Goal: Information Seeking & Learning: Compare options

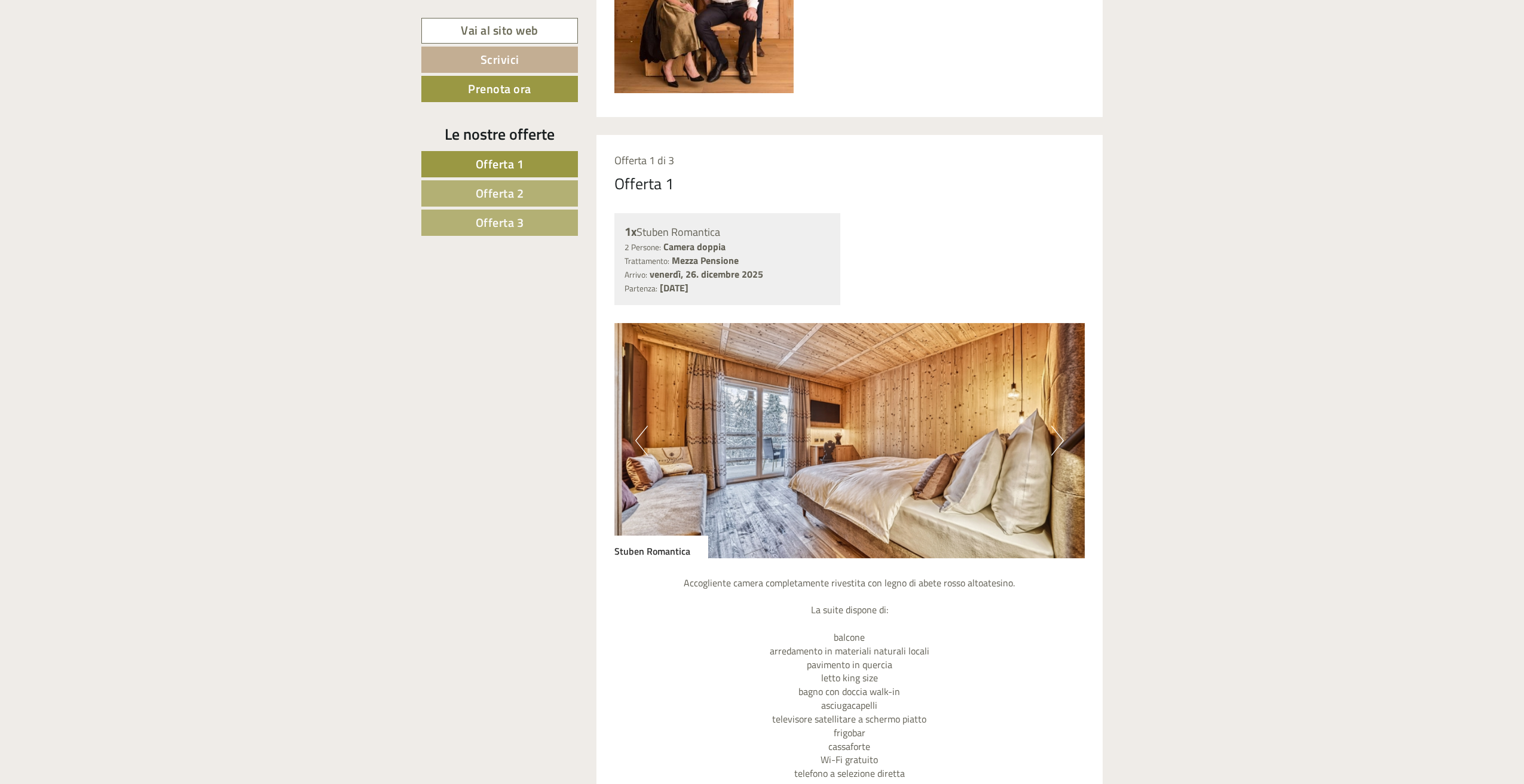
click at [484, 190] on span "Offerta 2" at bounding box center [499, 193] width 48 height 18
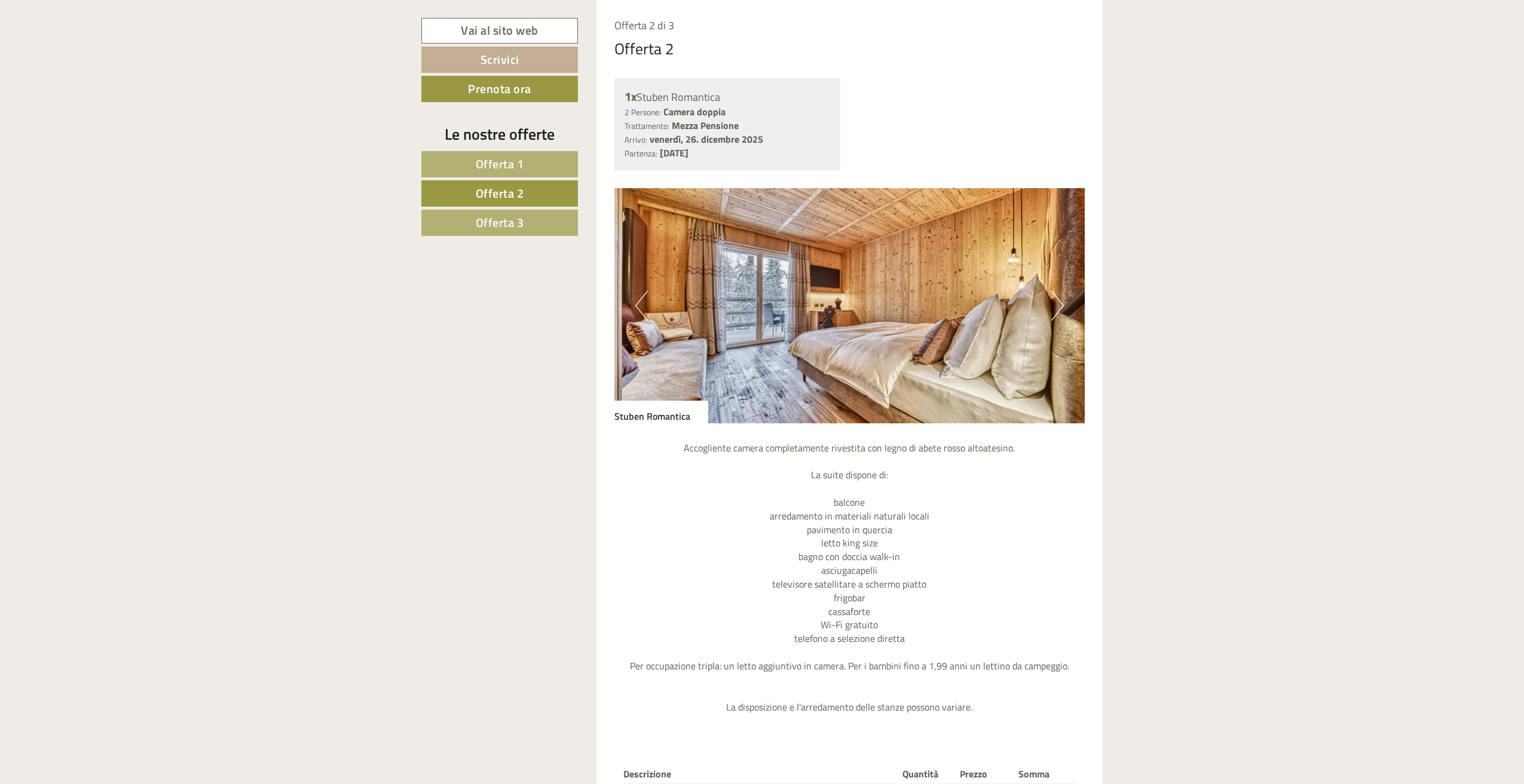
click at [490, 220] on span "Offerta 3" at bounding box center [499, 222] width 48 height 18
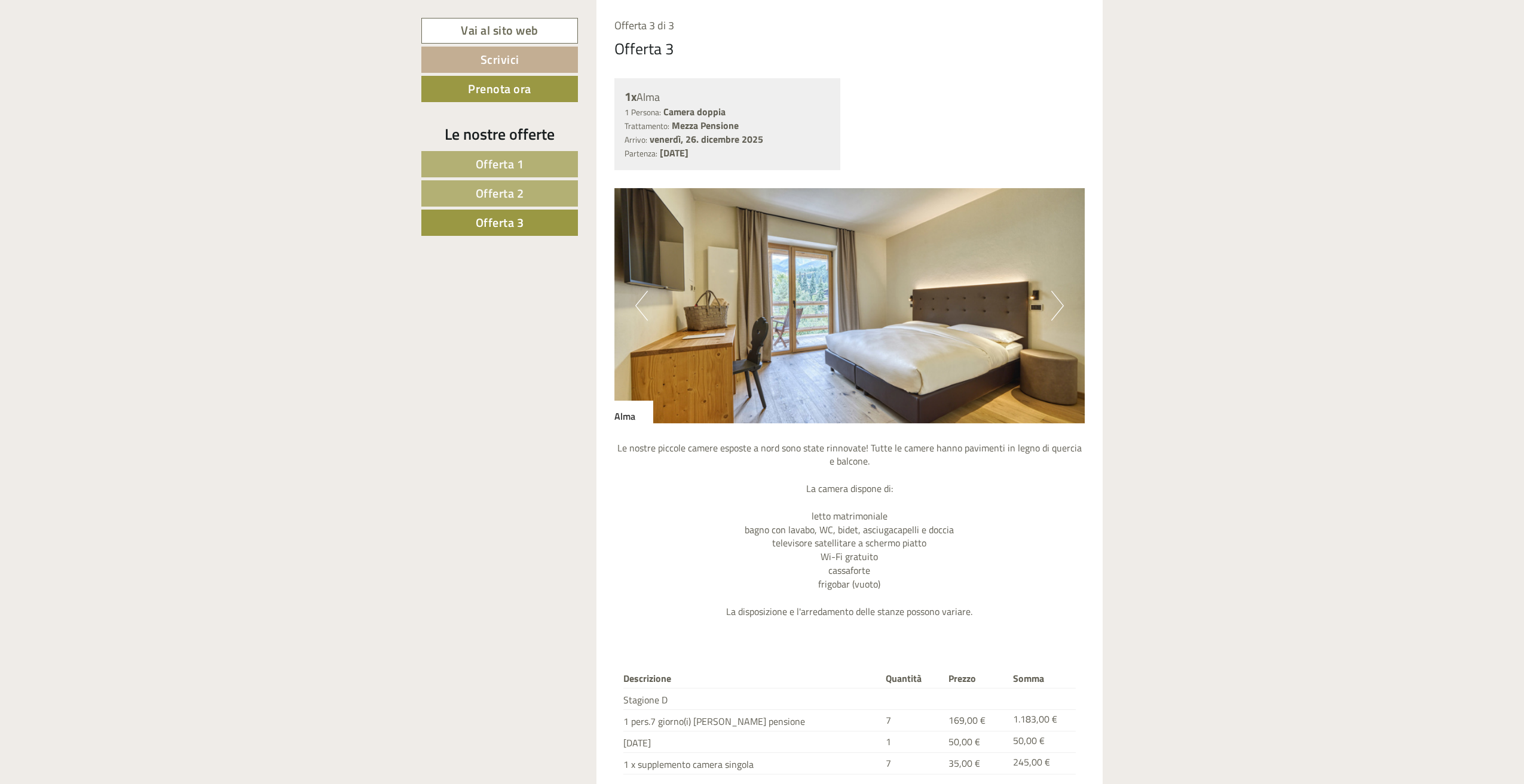
click at [492, 196] on span "Offerta 2" at bounding box center [499, 193] width 48 height 18
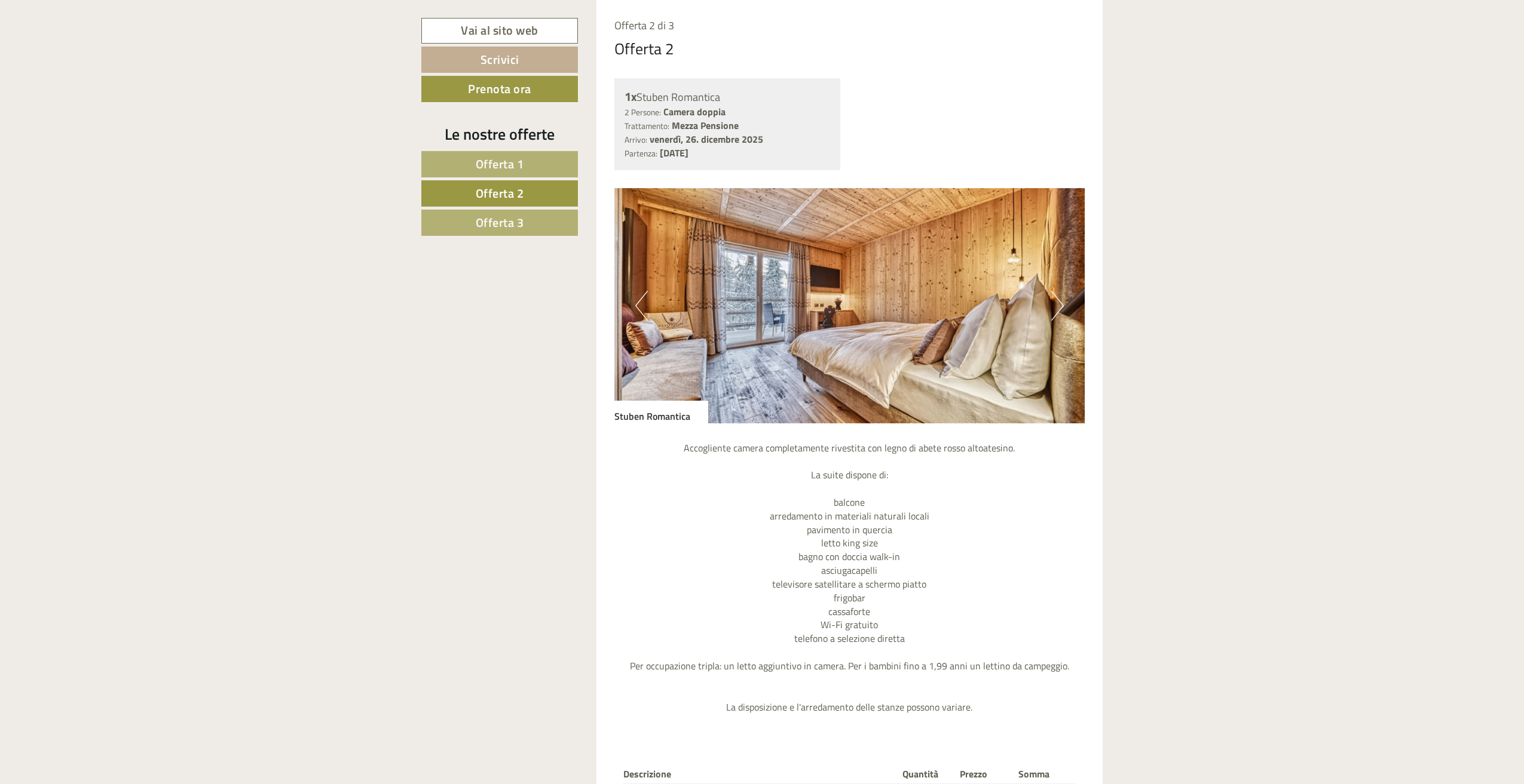
click at [492, 165] on span "Offerta 1" at bounding box center [499, 163] width 48 height 18
click at [507, 203] on link "Offerta 2" at bounding box center [499, 193] width 156 height 26
click at [511, 216] on span "Offerta 3" at bounding box center [499, 222] width 48 height 18
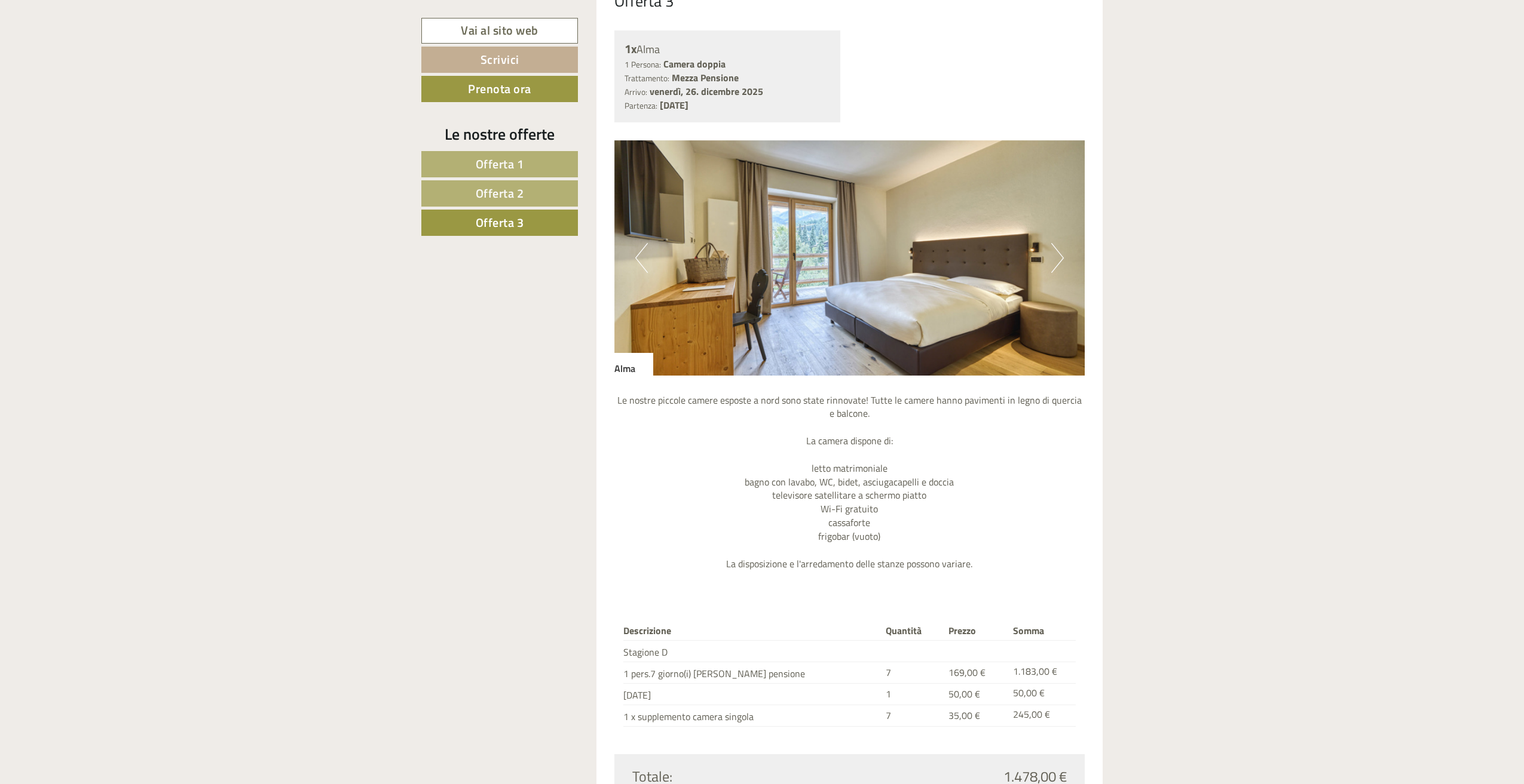
scroll to position [1270, 0]
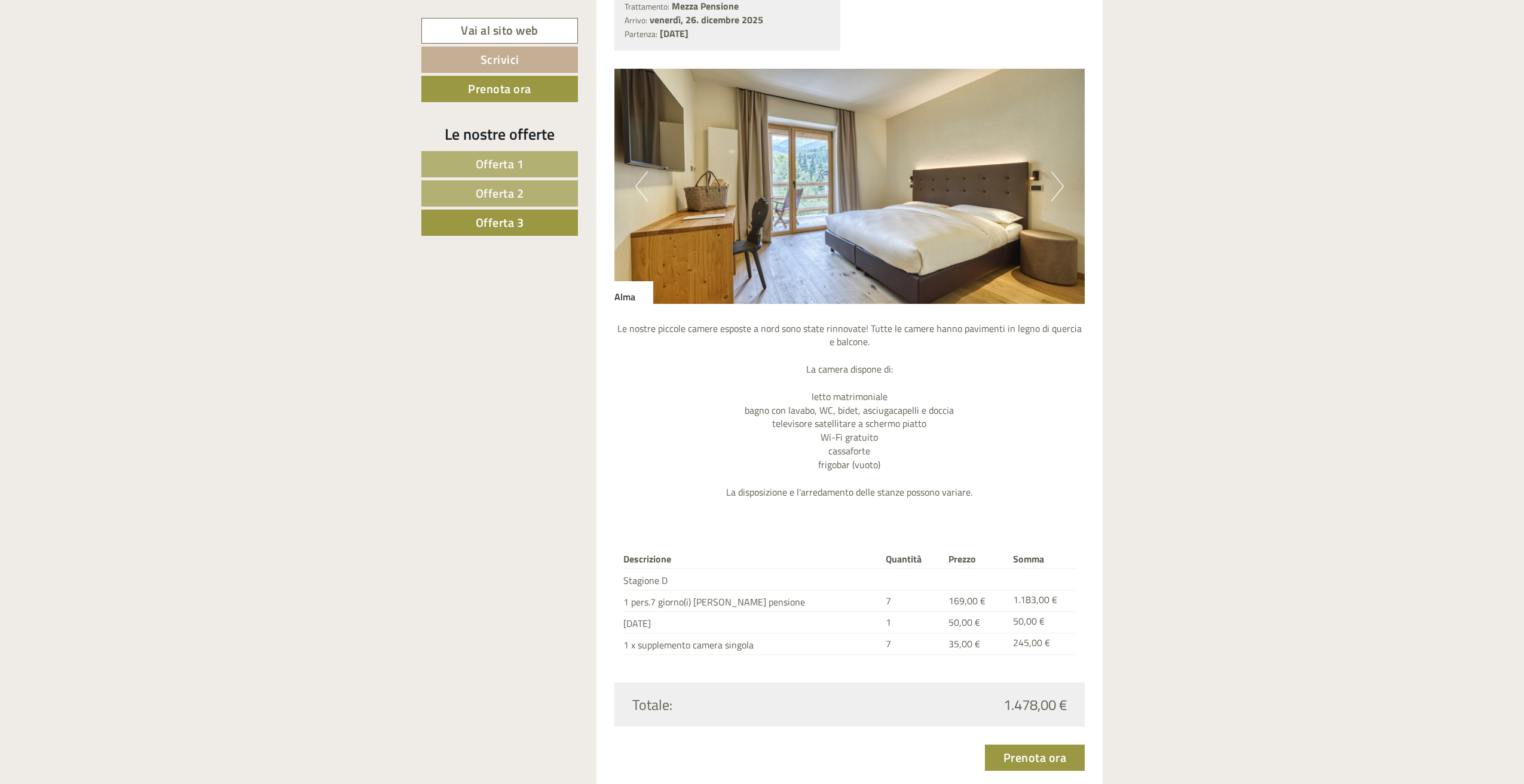
click at [529, 160] on link "Offerta 1" at bounding box center [499, 164] width 156 height 26
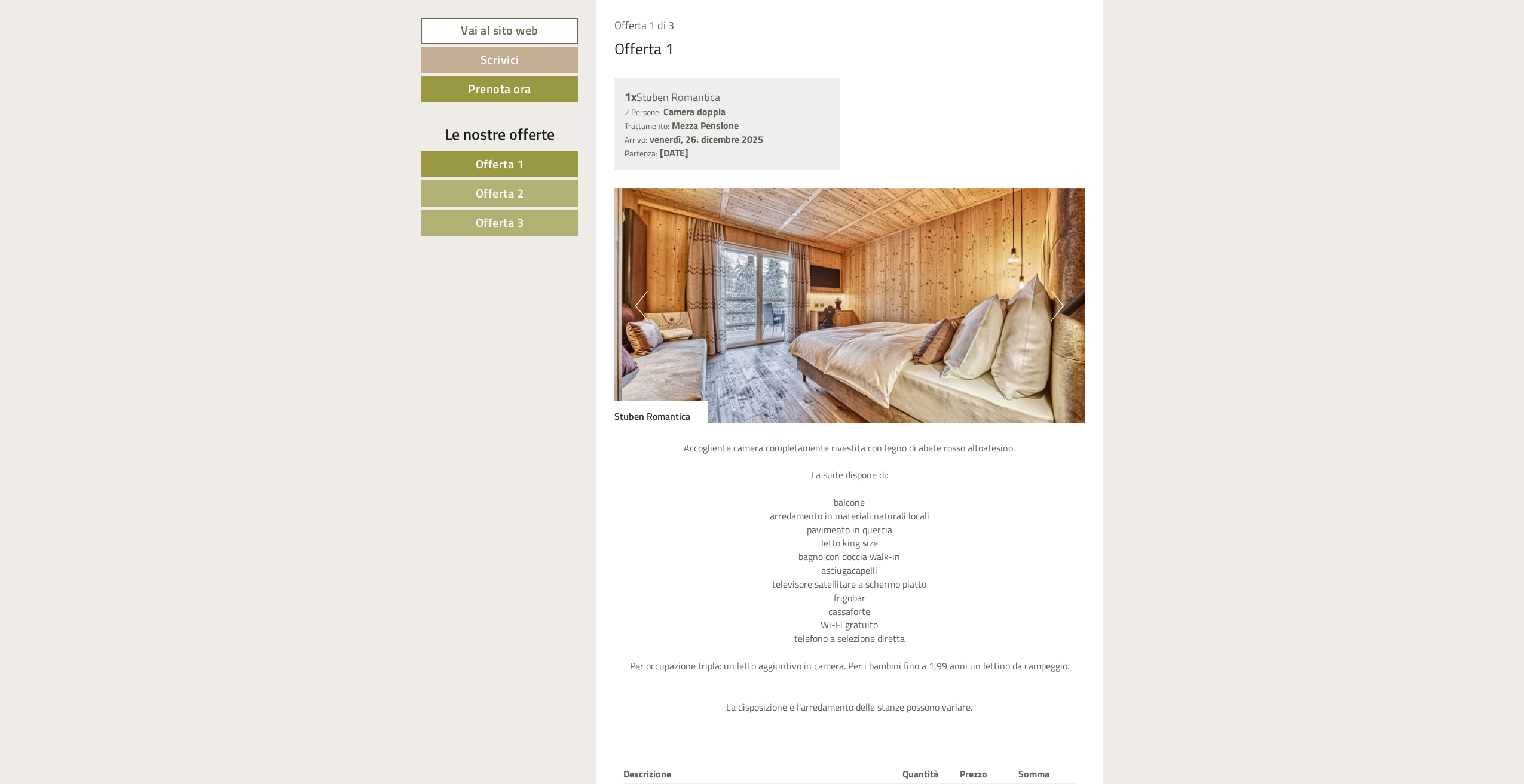
scroll to position [1449, 0]
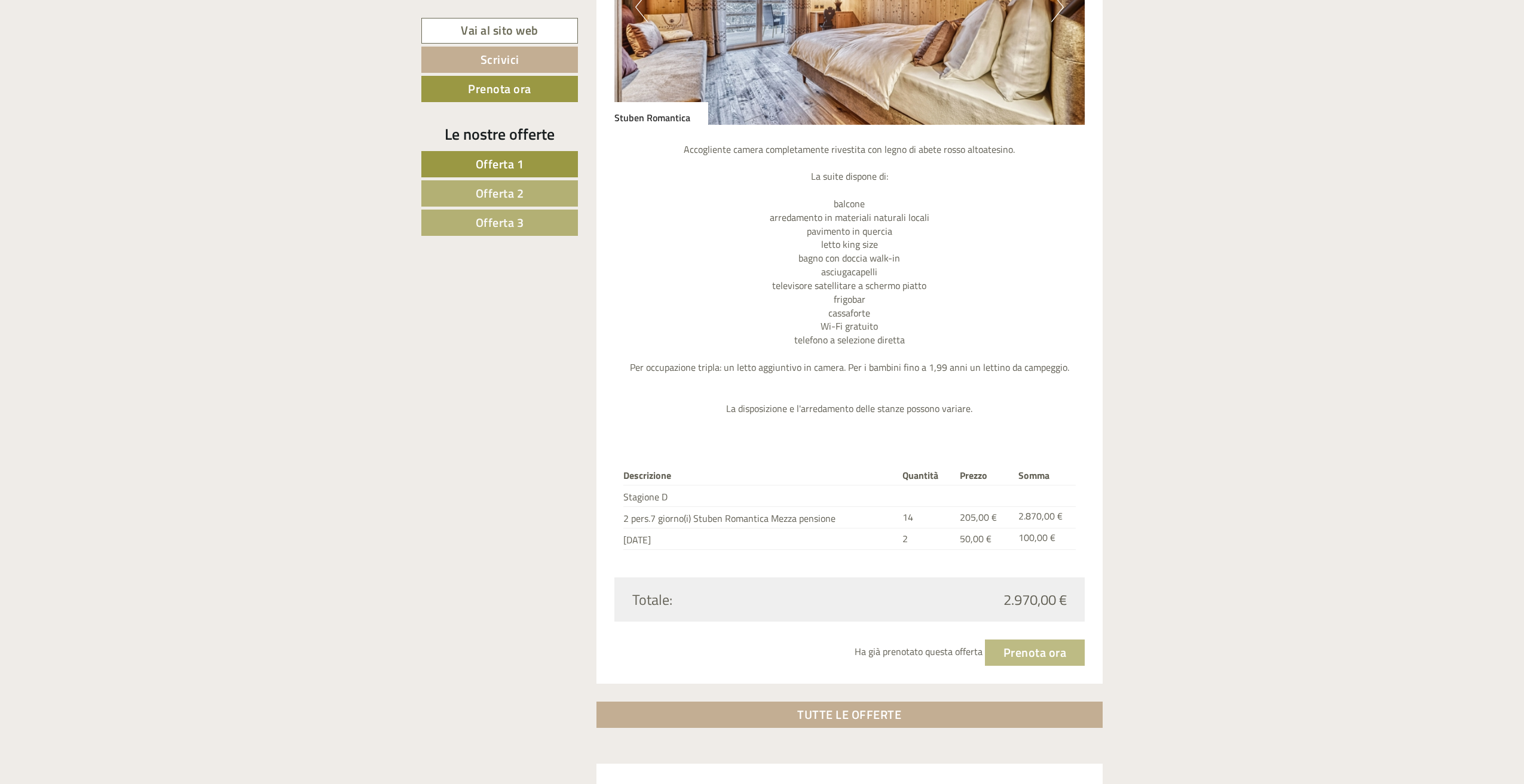
click at [509, 193] on span "Offerta 2" at bounding box center [499, 193] width 48 height 18
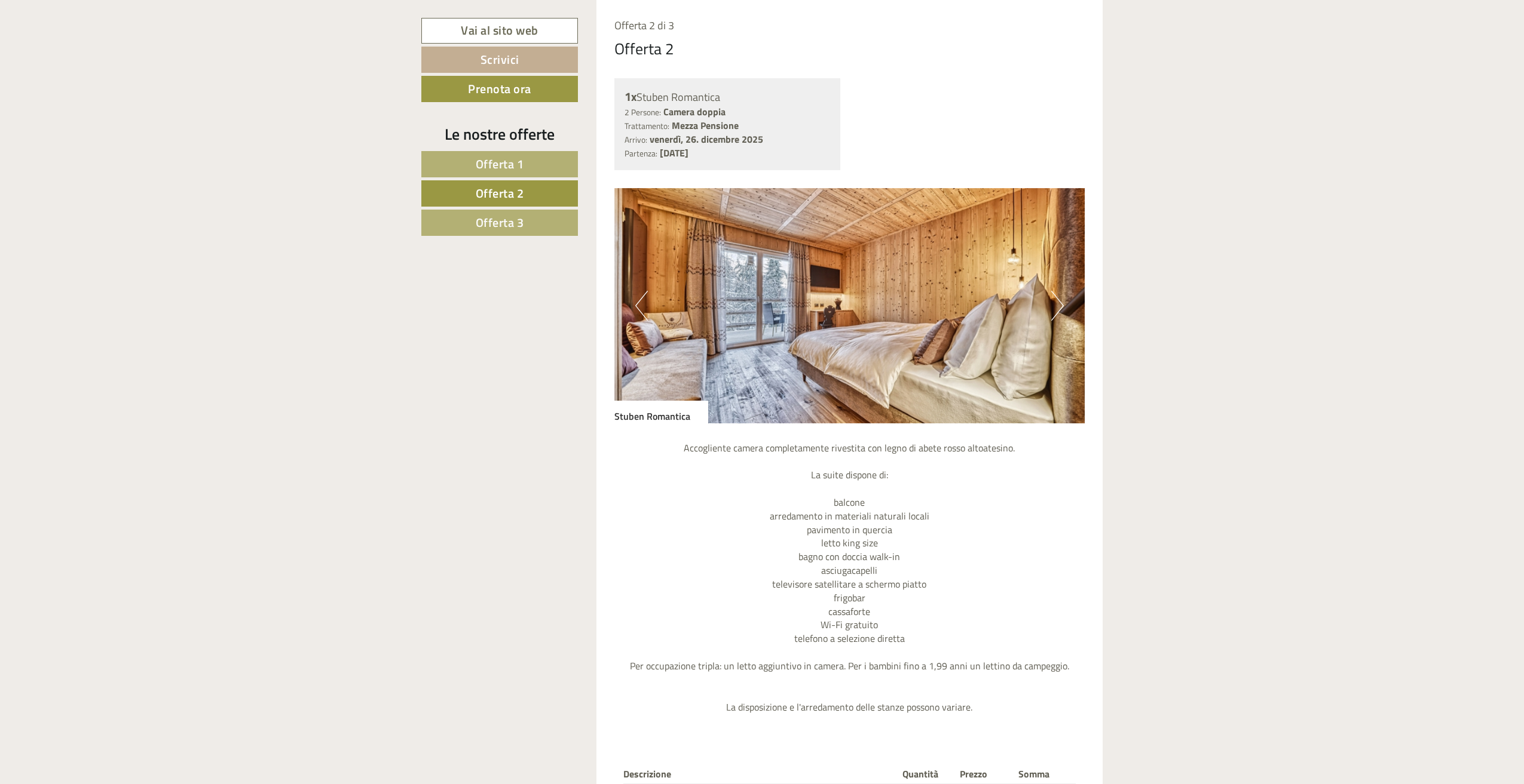
click at [510, 218] on span "Offerta 3" at bounding box center [499, 222] width 48 height 18
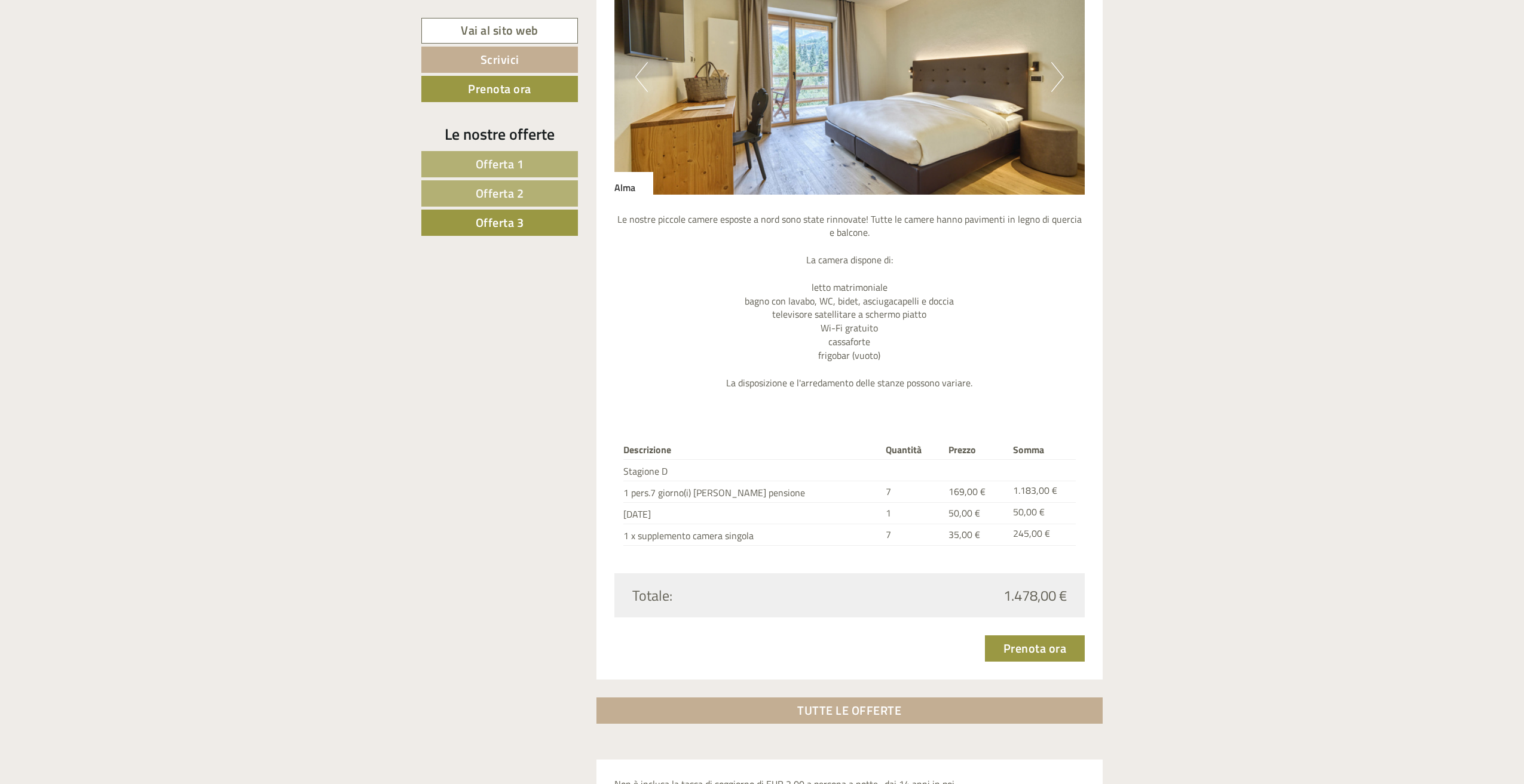
scroll to position [1389, 0]
